Goal: Task Accomplishment & Management: Use online tool/utility

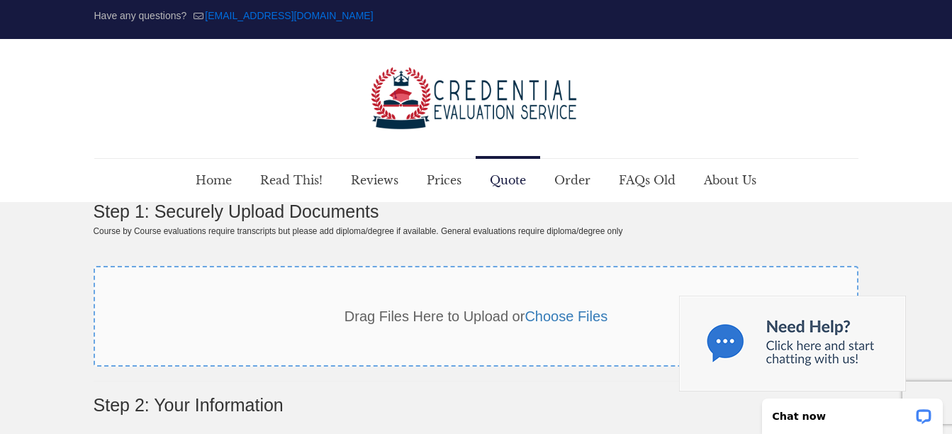
click at [667, 16] on div "Have any questions? [EMAIL_ADDRESS][DOMAIN_NAME]" at bounding box center [476, 19] width 764 height 39
